Goal: Transaction & Acquisition: Purchase product/service

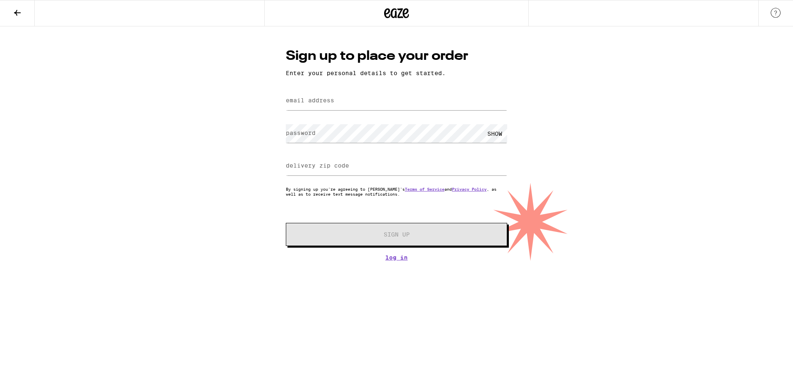
click at [410, 14] on div at bounding box center [396, 13] width 264 height 26
click at [395, 14] on icon at bounding box center [397, 13] width 12 height 10
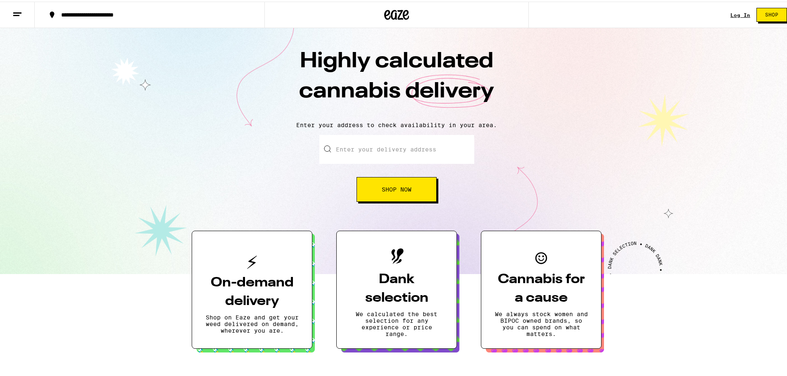
click at [398, 187] on span "Shop Now" at bounding box center [397, 188] width 30 height 6
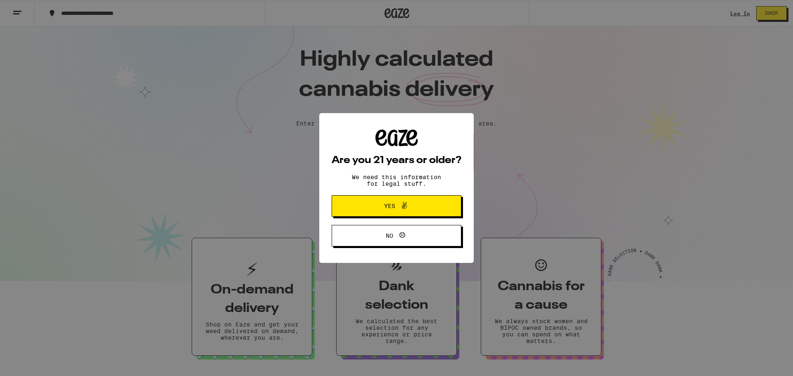
click at [402, 211] on icon at bounding box center [404, 206] width 10 height 10
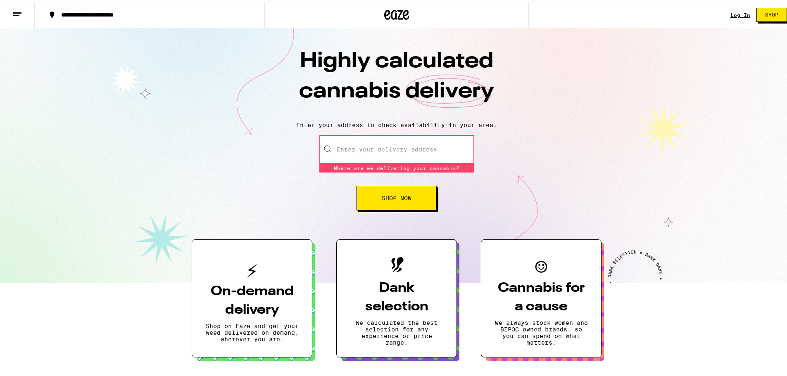
click at [399, 145] on input "Enter your delivery address" at bounding box center [396, 147] width 155 height 29
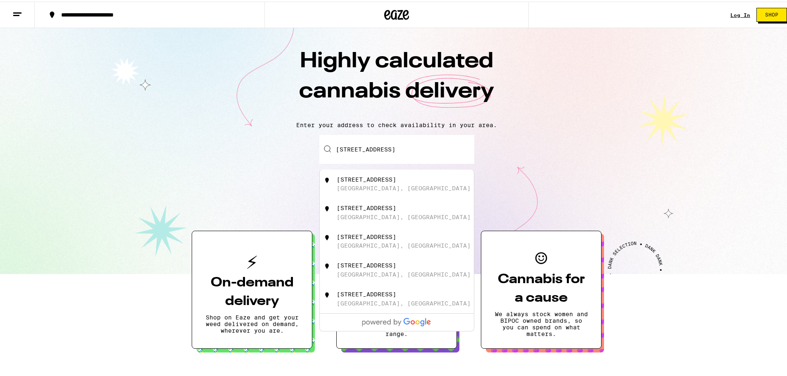
click at [425, 187] on div "[STREET_ADDRESS]" at bounding box center [410, 183] width 147 height 16
type input "[STREET_ADDRESS]"
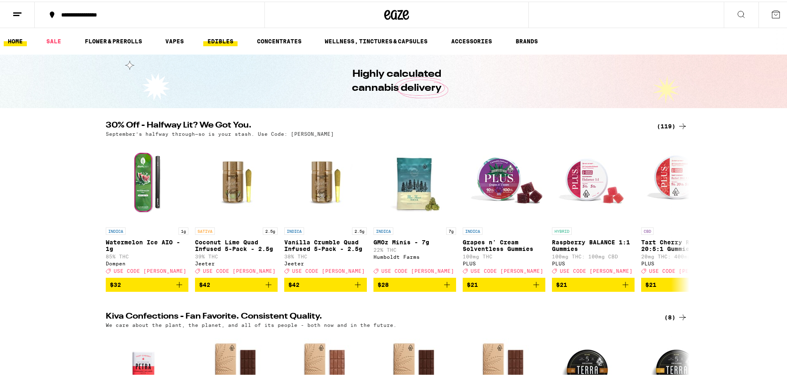
click at [216, 39] on link "EDIBLES" at bounding box center [220, 40] width 34 height 10
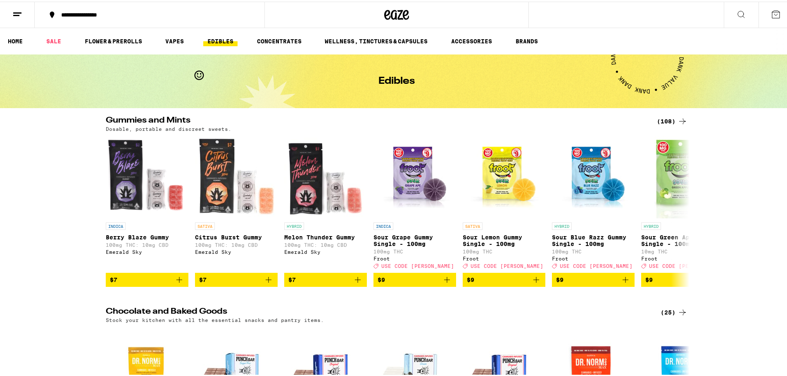
click at [669, 118] on div "(108)" at bounding box center [672, 120] width 31 height 10
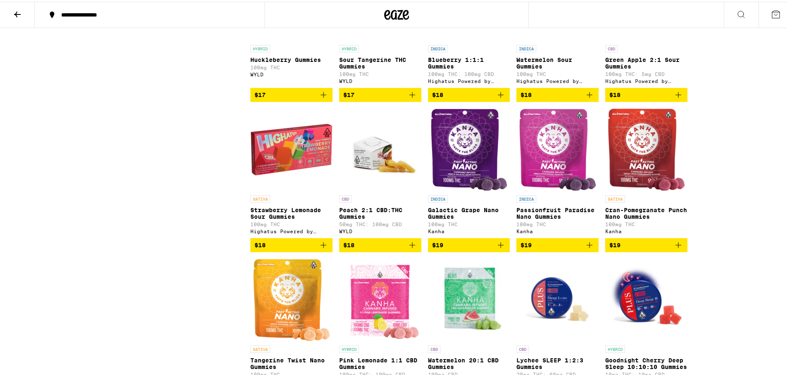
scroll to position [1570, 0]
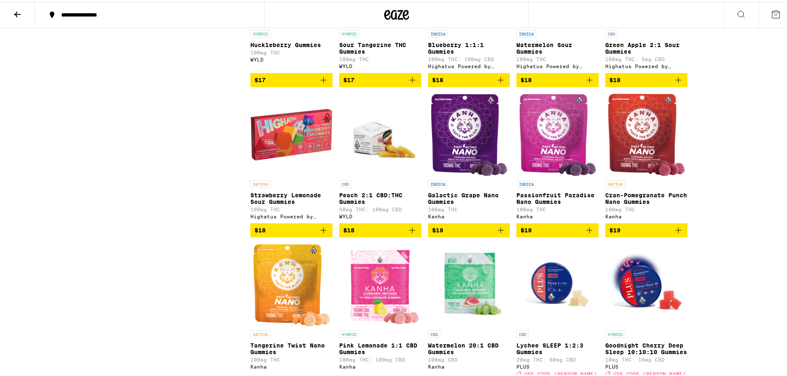
click at [468, 175] on img "Open page for Galactic Grape Nano Gummies from Kanha" at bounding box center [468, 133] width 77 height 83
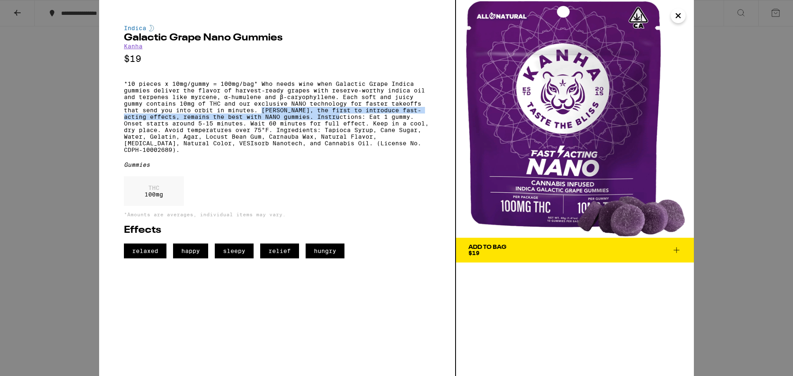
drag, startPoint x: 262, startPoint y: 116, endPoint x: 343, endPoint y: 126, distance: 81.9
click at [343, 126] on p "*10 pieces x 10mg/gummy = 100mg/bag* Who needs wine when Galactic Grape Indica …" at bounding box center [277, 117] width 307 height 73
click at [340, 129] on p "*10 pieces x 10mg/gummy = 100mg/bag* Who needs wine when Galactic Grape Indica …" at bounding box center [277, 117] width 307 height 73
click at [682, 12] on icon "Close" at bounding box center [678, 16] width 10 height 12
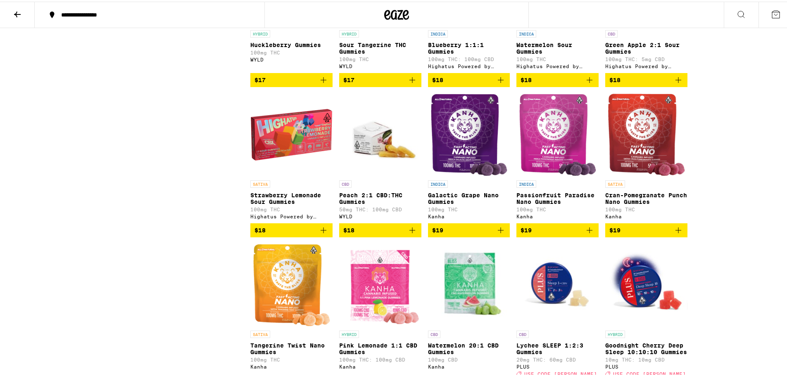
click at [572, 175] on img "Open page for Passionfruit Paradise Nano Gummies from Kanha" at bounding box center [557, 133] width 77 height 83
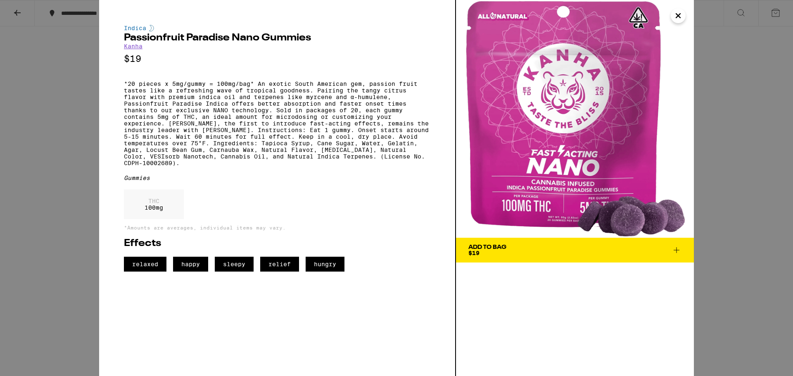
click at [675, 18] on icon "Close" at bounding box center [678, 16] width 10 height 12
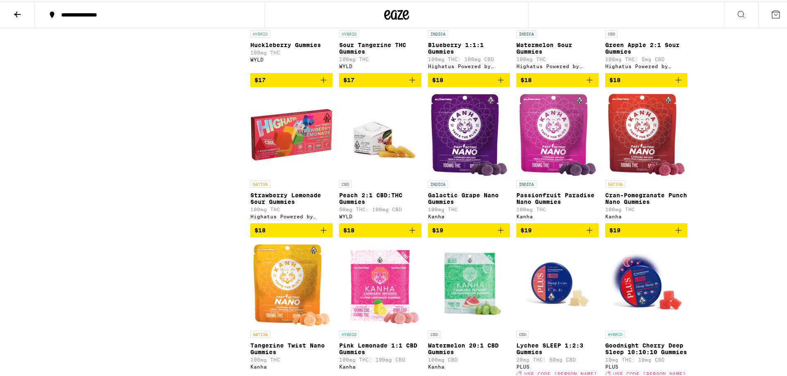
click at [650, 175] on img "Open page for Cran-Pomegranate Punch Nano Gummies from Kanha" at bounding box center [646, 133] width 77 height 83
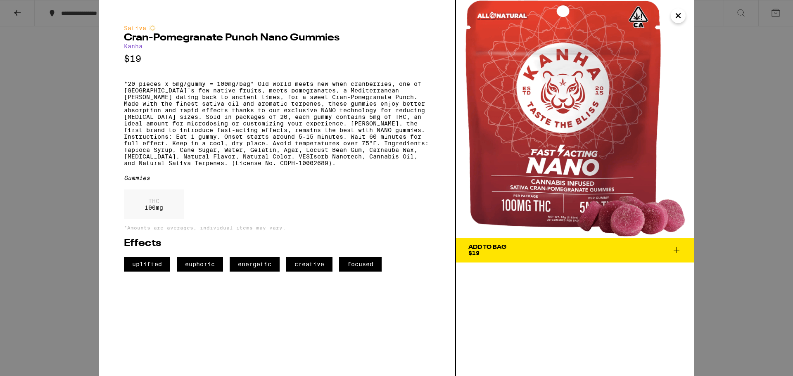
click at [676, 13] on icon "Close" at bounding box center [678, 16] width 10 height 12
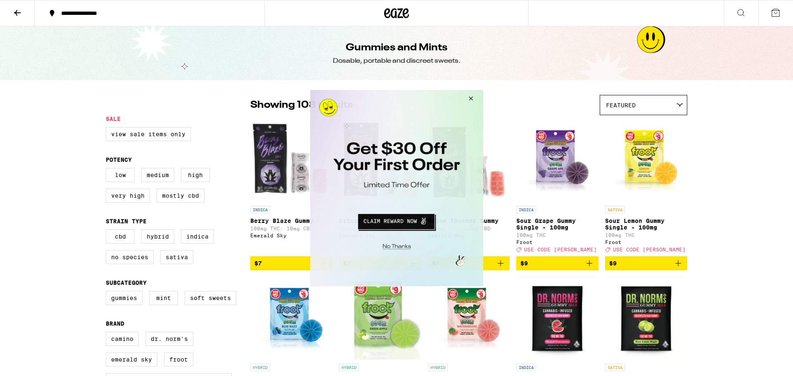
click at [470, 96] on button "Close Modal" at bounding box center [469, 100] width 22 height 20
